Goal: Task Accomplishment & Management: Use online tool/utility

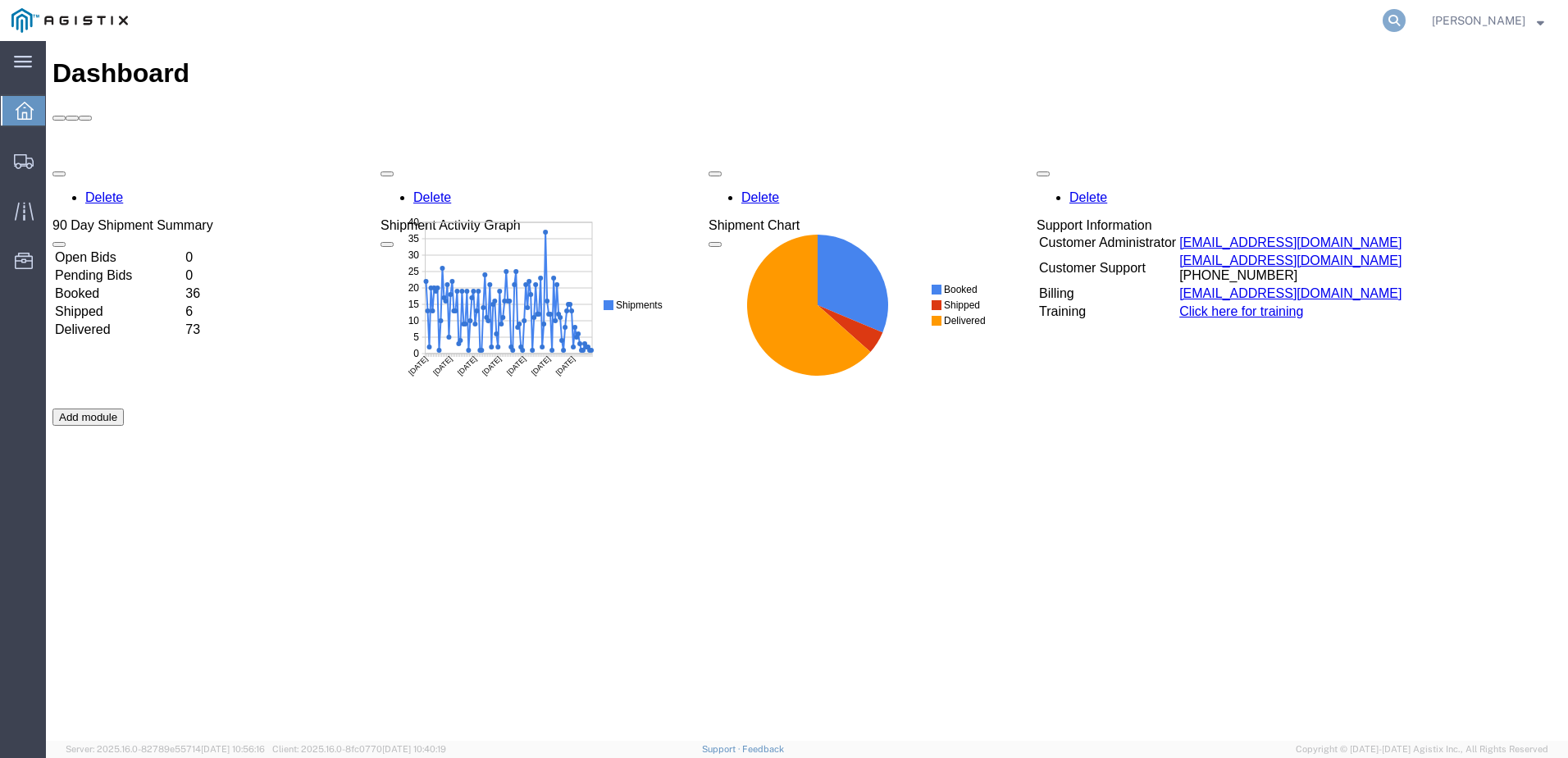
click at [1406, 24] on icon at bounding box center [1394, 20] width 22 height 22
click at [1023, 29] on input "search" at bounding box center [1134, 21] width 499 height 39
paste input "524561980"
type input "524561980"
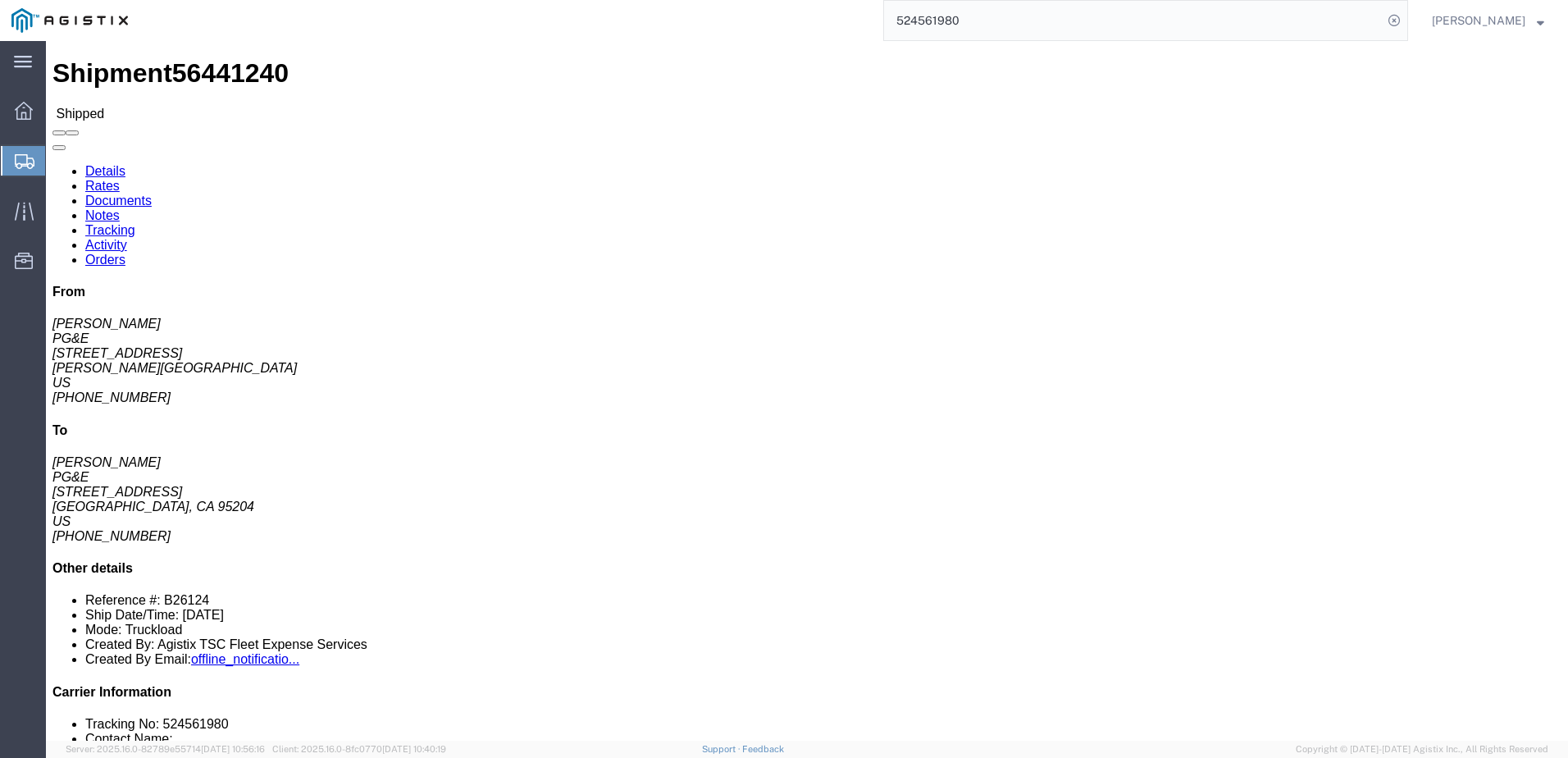
click span
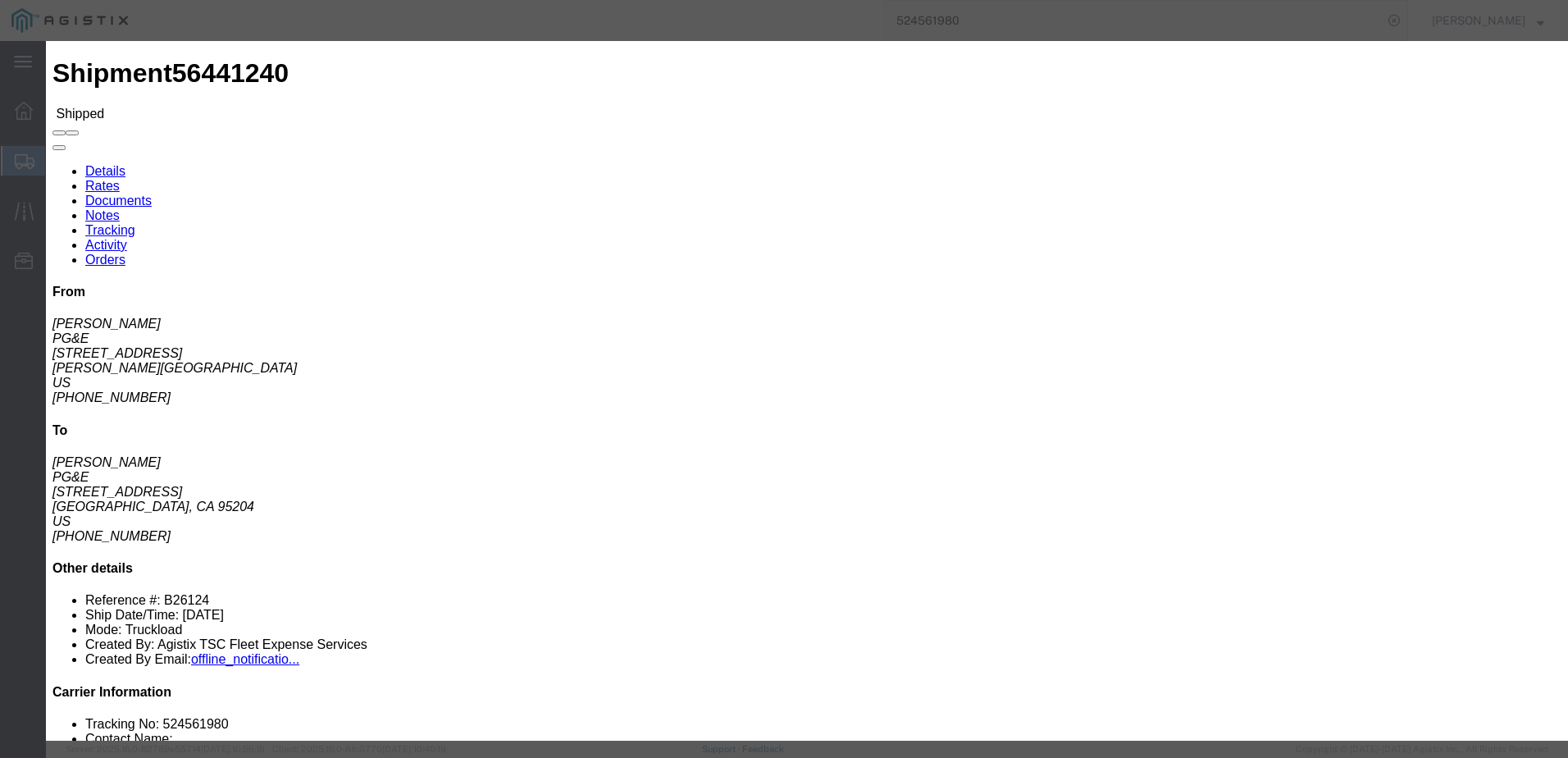
click input "text"
type input "[EMAIL_ADDRESS][DOMAIN_NAME]"
click label "PGE Fleet Bill Of Lading"
click input "PGE Fleet Bill Of Lading"
checkbox input "true"
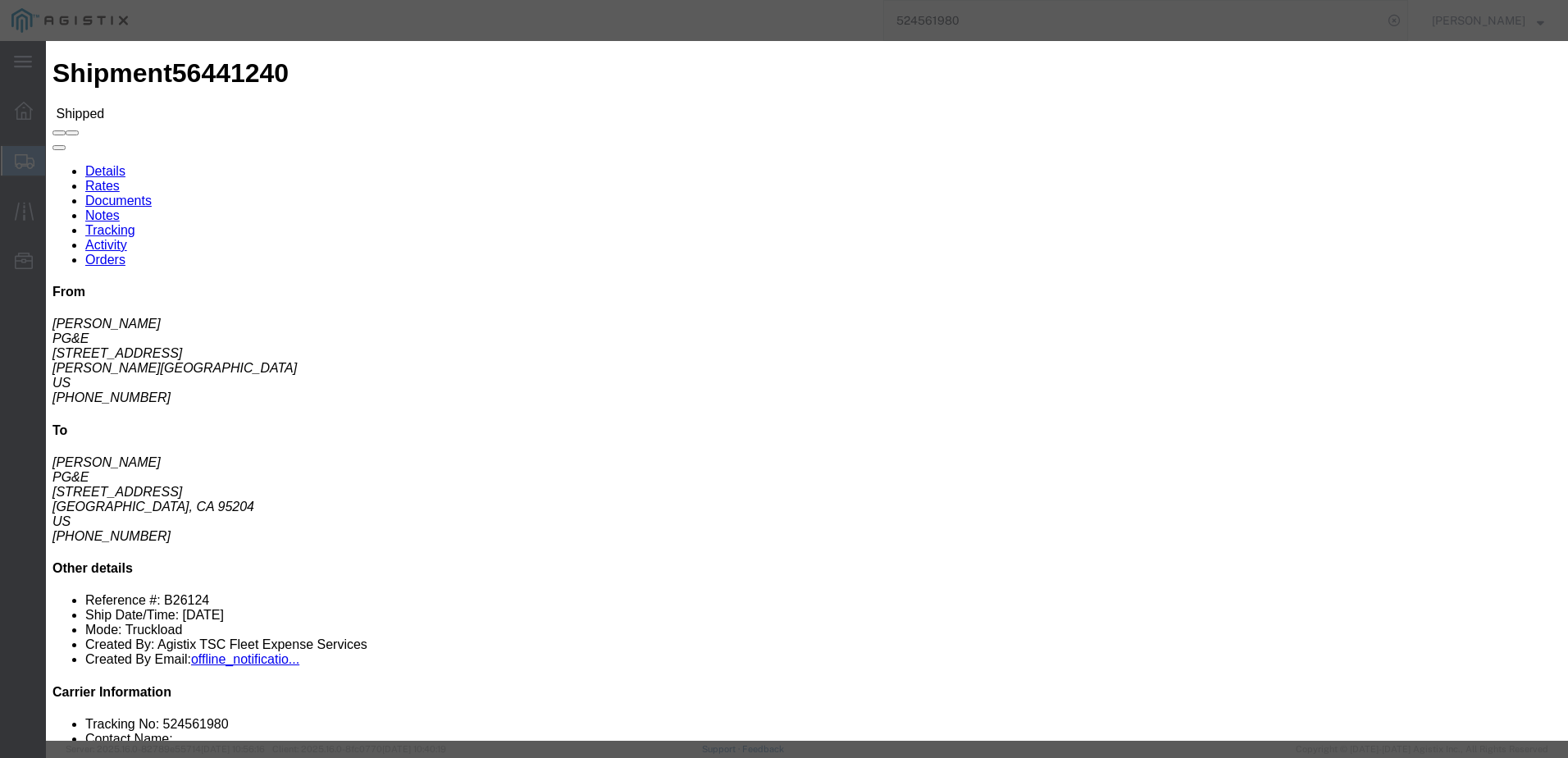
click input "Send a copy to my email."
checkbox input "true"
click button "Send"
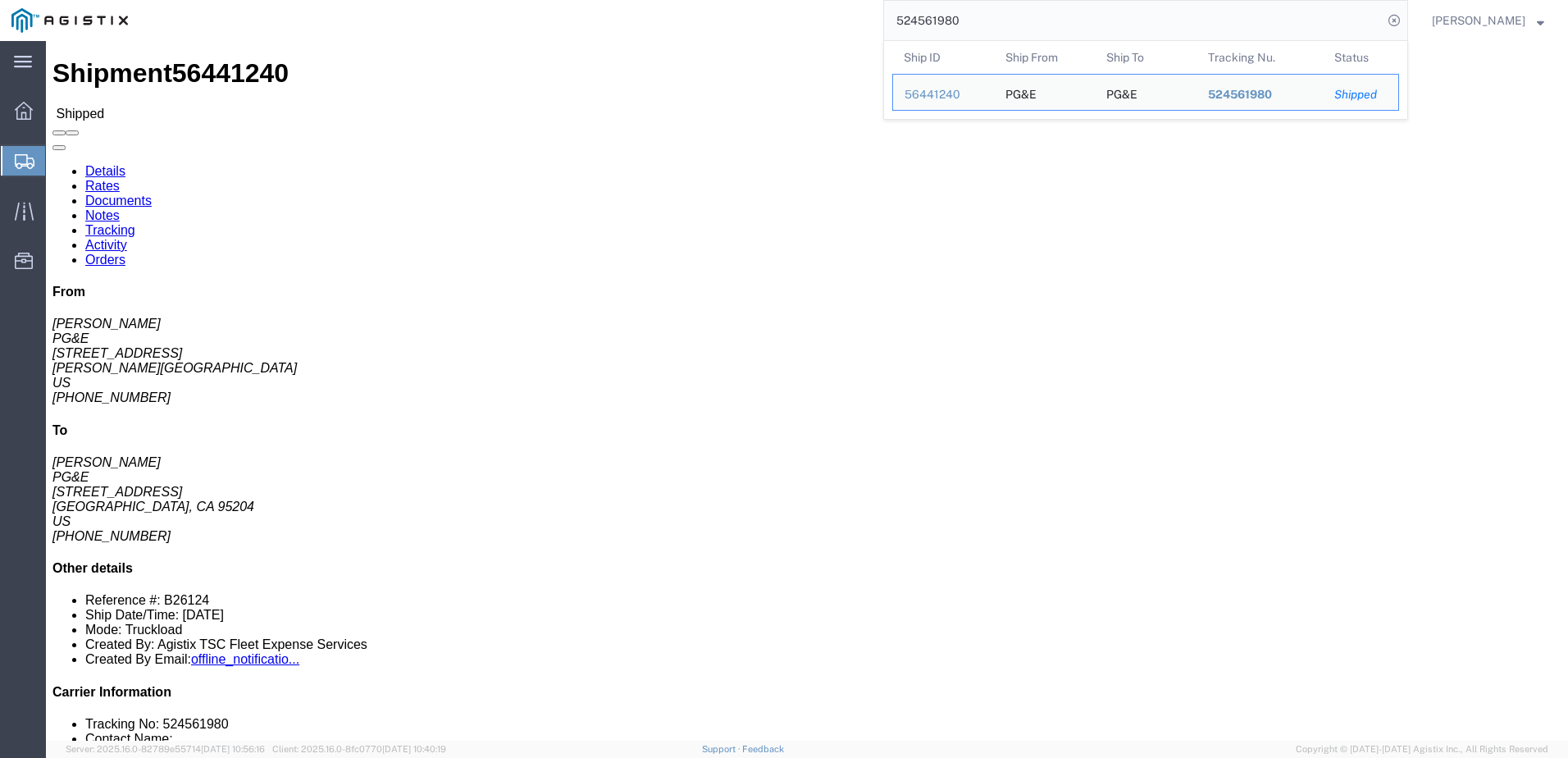
drag, startPoint x: 1037, startPoint y: 16, endPoint x: 881, endPoint y: 6, distance: 156.3
click at [881, 6] on div "524561980 Ship ID Ship From Ship To Tracking Nu. Status Ship ID 56441240 Ship F…" at bounding box center [774, 21] width 1269 height 41
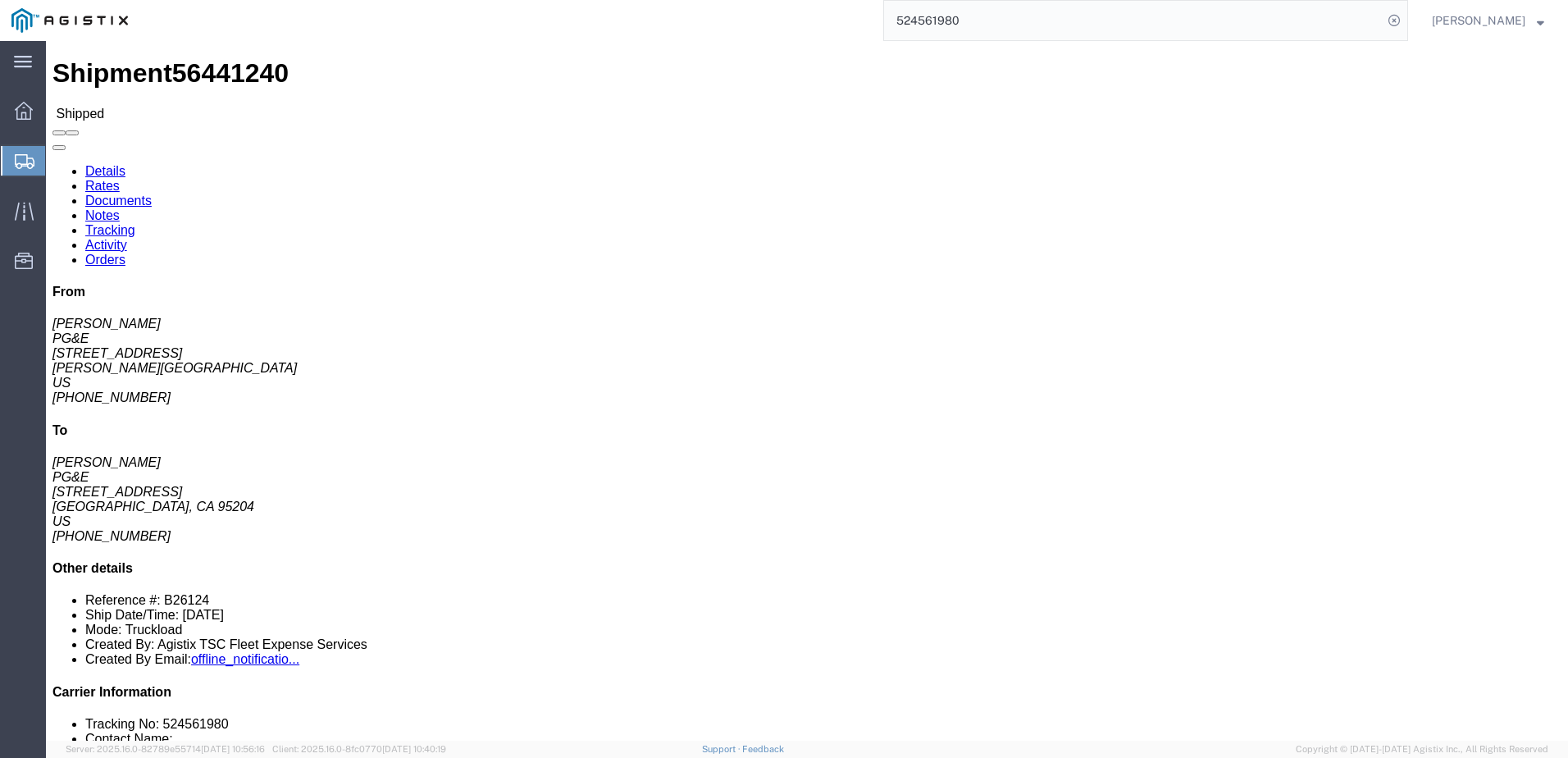
paste input "3679281"
type input "523679281"
click span
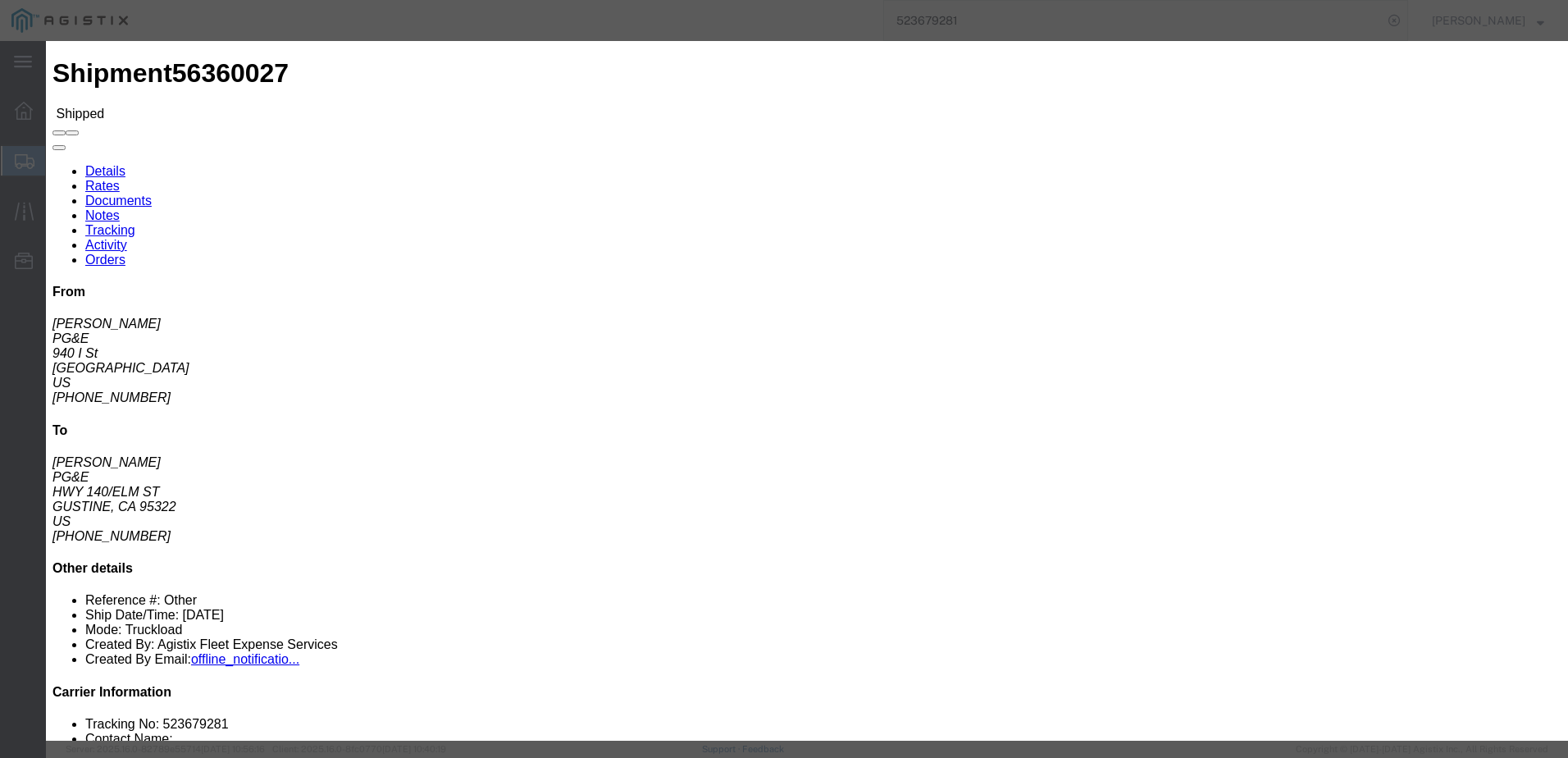
click input "text"
type input "[EMAIL_ADDRESS][DOMAIN_NAME]"
click input "PGE Fleet Bill Of Lading"
checkbox input "true"
click button "Send"
